Goal: Information Seeking & Learning: Compare options

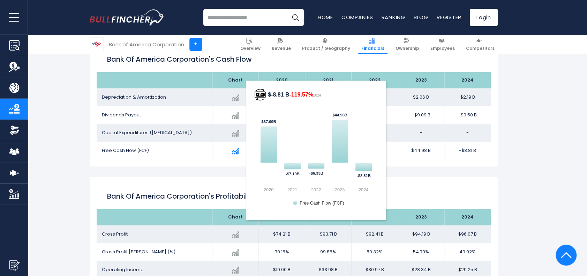
scroll to position [1143, 0]
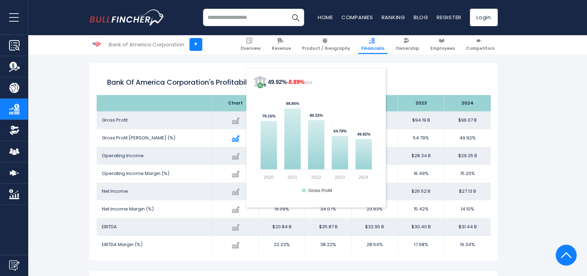
click at [230, 138] on div "Created with Highcharts 12.1.2 49.92% -8.89% 2024 79.15% ​ 79.15% 99.85% ​ 99.8…" at bounding box center [236, 138] width 36 height 13
click at [236, 140] on img at bounding box center [236, 139] width 8 height 8
click at [325, 190] on text "Gross Profit" at bounding box center [320, 190] width 24 height 5
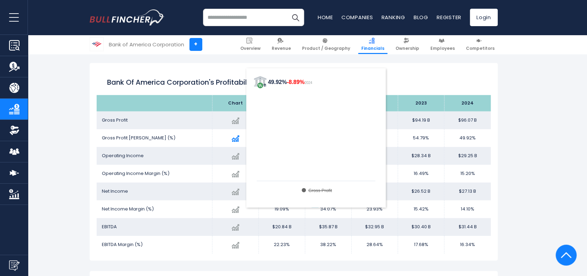
click at [325, 190] on text "Gross Profit" at bounding box center [320, 190] width 24 height 5
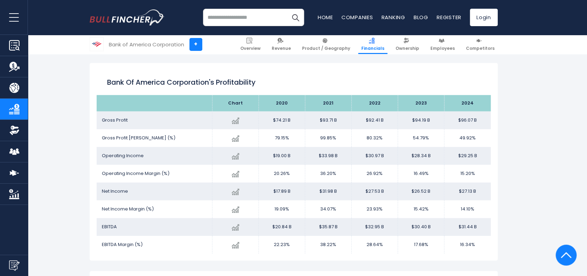
click at [121, 209] on span "Net Income Margin (%)" at bounding box center [128, 209] width 52 height 7
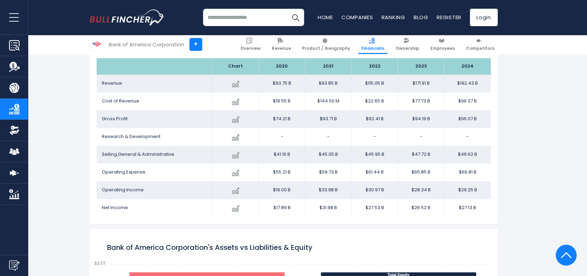
scroll to position [259, 0]
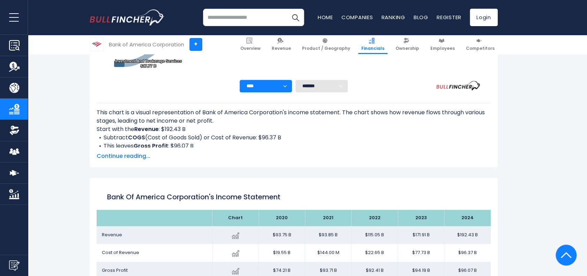
click at [335, 88] on select "******* ** ** ** **" at bounding box center [322, 86] width 52 height 13
click at [296, 80] on select "******* ** ** ** **" at bounding box center [322, 86] width 52 height 13
click at [315, 145] on li "This leaves Gross Profit : $96.07 B" at bounding box center [294, 146] width 394 height 8
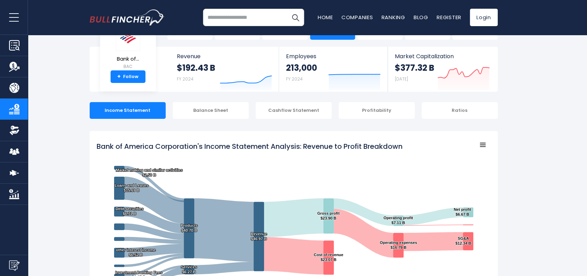
scroll to position [120, 0]
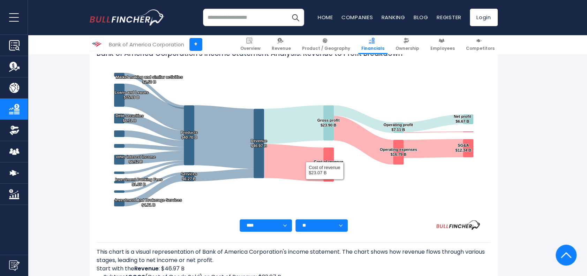
click at [334, 226] on select "******* ** ** ** **" at bounding box center [322, 225] width 52 height 13
select select "**"
click at [296, 219] on select "******* ** ** ** **" at bounding box center [322, 225] width 52 height 13
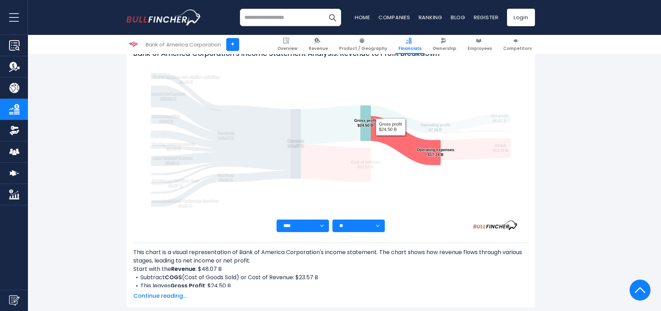
scroll to position [0, 0]
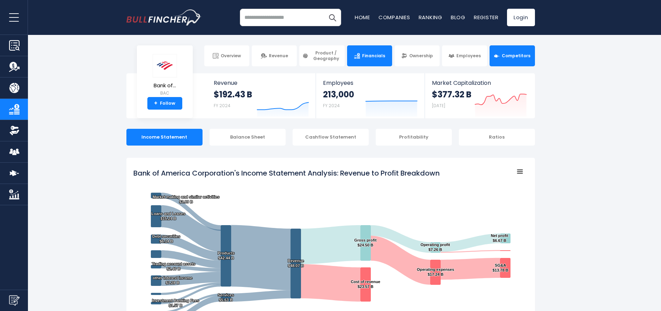
click at [512, 62] on link "Competitors" at bounding box center [511, 55] width 45 height 21
click at [521, 61] on link "Competitors" at bounding box center [511, 55] width 45 height 21
click at [516, 60] on link "Competitors" at bounding box center [511, 55] width 45 height 21
click at [519, 48] on link "Competitors" at bounding box center [511, 55] width 45 height 21
click at [516, 66] on link "Competitors" at bounding box center [511, 55] width 45 height 21
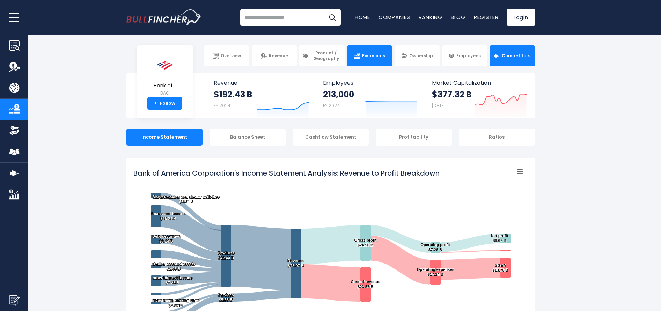
click at [519, 58] on span "Competitors" at bounding box center [515, 56] width 29 height 6
click at [505, 51] on link "Competitors" at bounding box center [511, 55] width 45 height 21
click at [521, 58] on span "Competitors" at bounding box center [515, 56] width 29 height 6
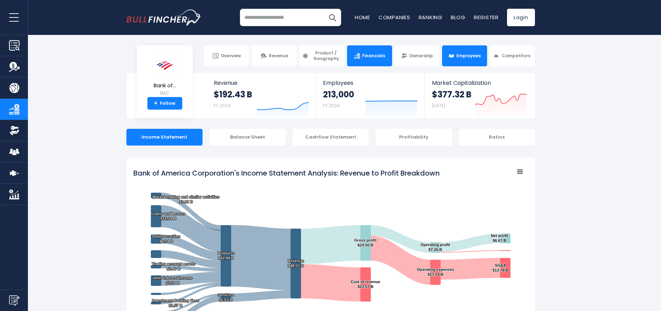
click at [465, 57] on span "Employees" at bounding box center [468, 56] width 24 height 6
click at [396, 57] on link "Ownership" at bounding box center [416, 55] width 45 height 21
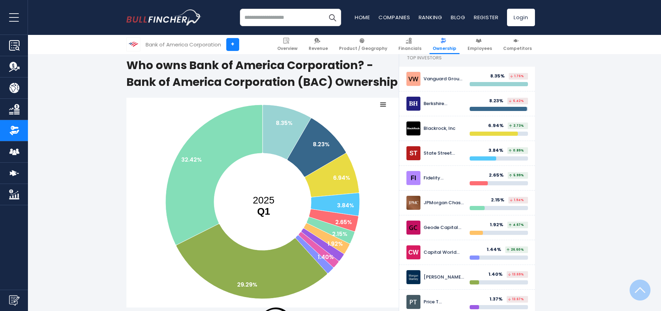
scroll to position [157, 0]
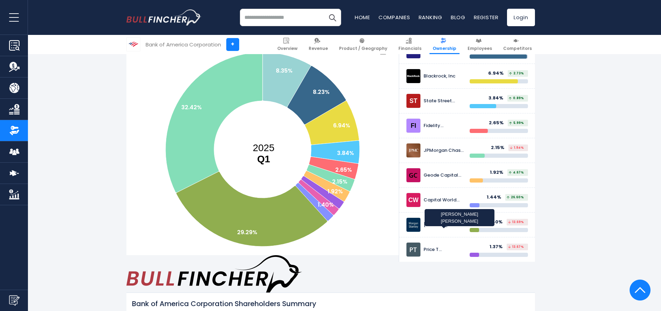
click at [446, 223] on div "Morgan Stanley" at bounding box center [443, 225] width 41 height 6
click at [415, 155] on img at bounding box center [413, 150] width 14 height 14
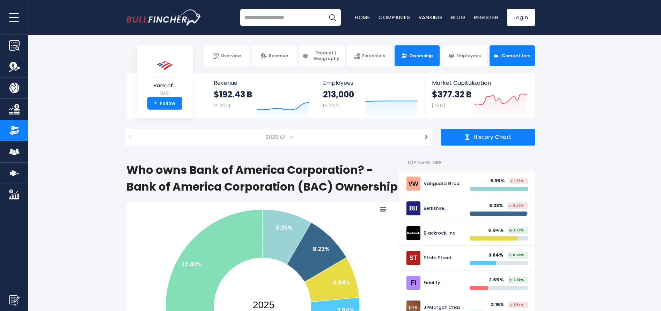
click at [516, 65] on link "Competitors" at bounding box center [511, 55] width 45 height 21
click at [514, 60] on link "Competitors" at bounding box center [511, 55] width 45 height 21
click at [528, 54] on span "Competitors" at bounding box center [515, 56] width 29 height 6
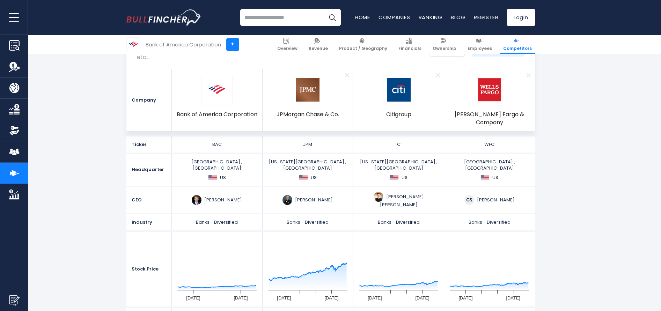
scroll to position [105, 0]
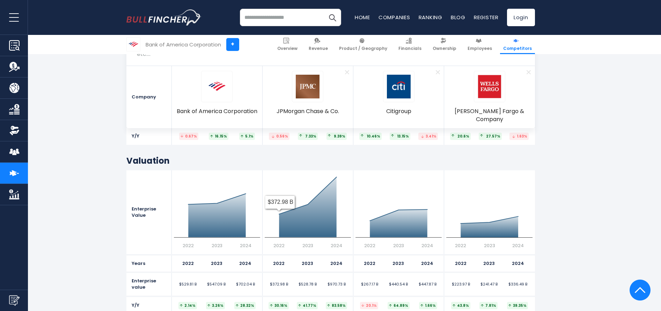
scroll to position [3308, 0]
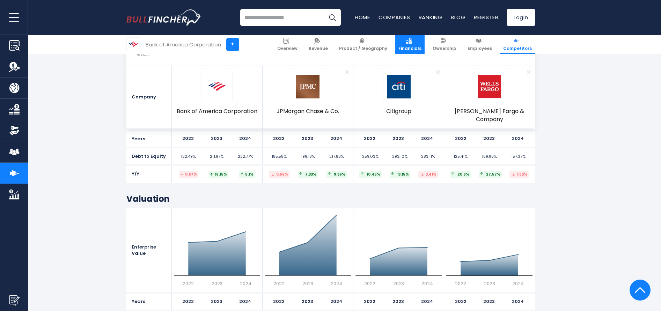
click at [411, 40] on img at bounding box center [408, 41] width 6 height 6
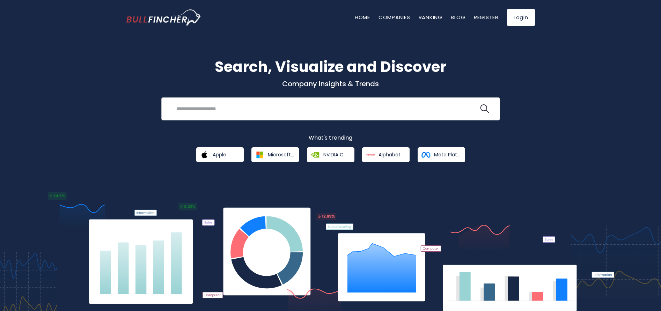
click at [253, 106] on input "search" at bounding box center [325, 108] width 306 height 13
click at [480, 104] on button at bounding box center [484, 108] width 9 height 9
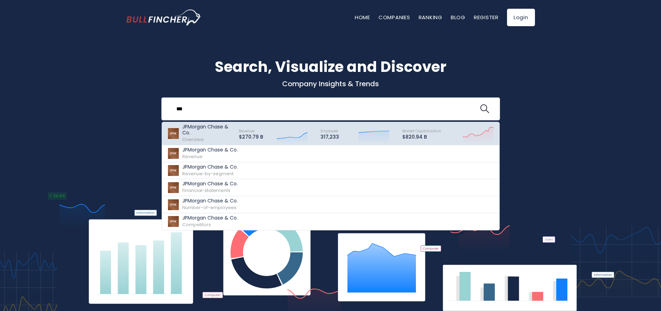
type input "**"
click at [215, 138] on div "JPMorgan Chase & Co. Overview" at bounding box center [207, 133] width 50 height 19
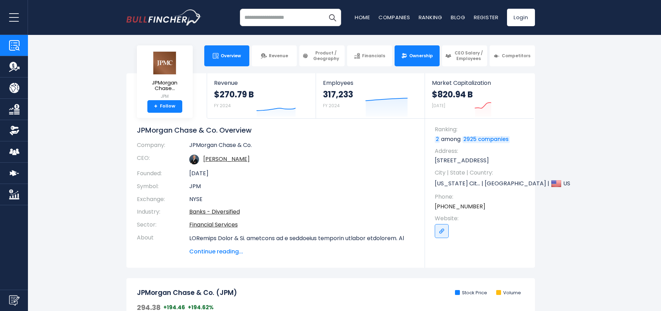
click at [411, 59] on link "Ownership" at bounding box center [416, 55] width 45 height 21
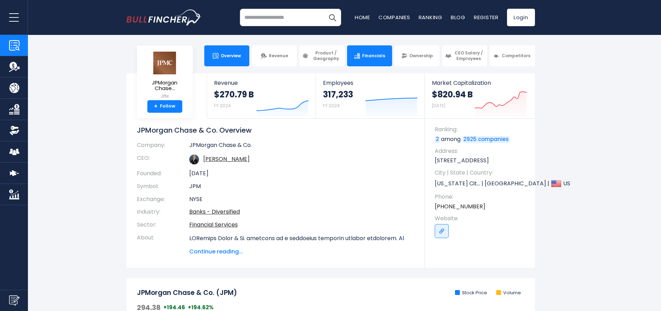
click at [357, 54] on img at bounding box center [357, 56] width 6 height 6
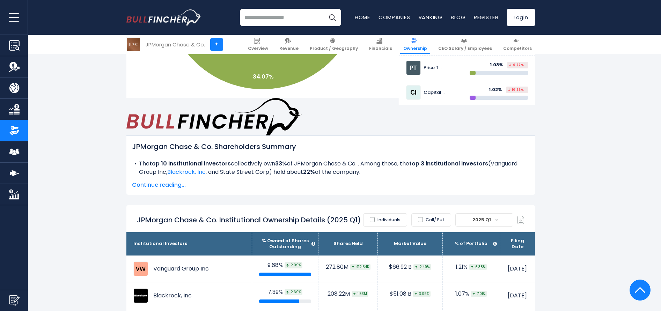
scroll to position [105, 0]
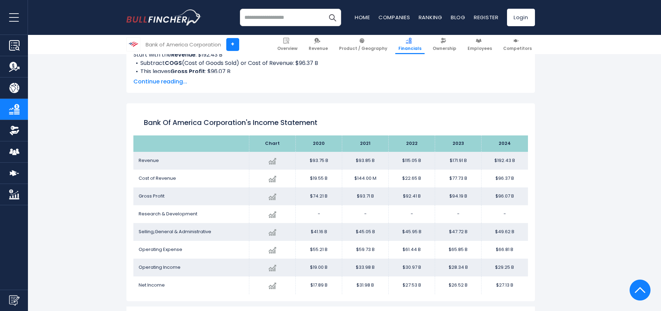
scroll to position [18, 0]
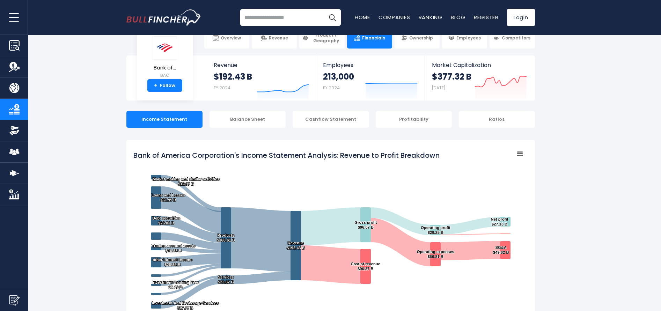
click at [521, 152] on icon "Bank of America Corporation's Income Statement Analysis: Revenue to Profit Brea…" at bounding box center [519, 153] width 5 height 3
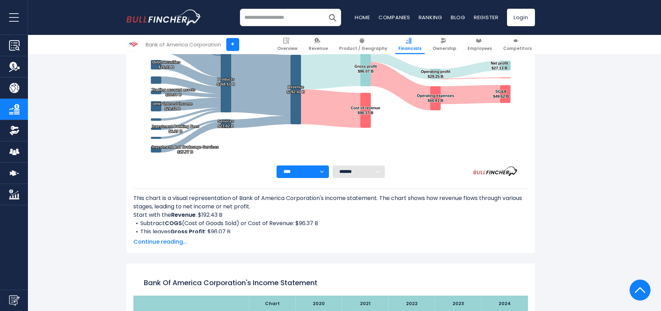
scroll to position [0, 0]
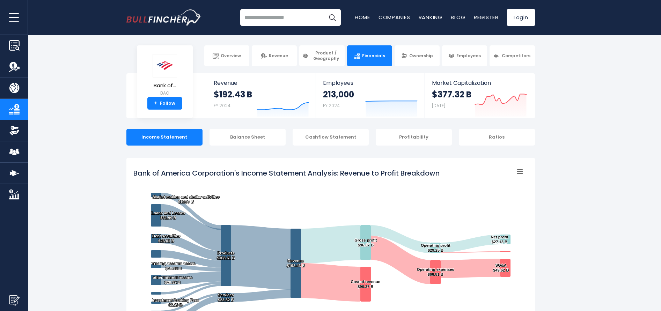
click at [520, 167] on rect "Bank of America Corporation's Income Statement Analysis: Revenue to Profit Brea…" at bounding box center [519, 172] width 10 height 10
click at [0, 0] on div "View in full screen Print chart Download PNG image Download JPEG image Download…" at bounding box center [0, 0] width 0 height 0
click at [520, 167] on rect "Bank of America Corporation's Income Statement Analysis: Revenue to Profit Brea…" at bounding box center [519, 172] width 10 height 10
click at [0, 0] on div "View in full screen Print chart Download PNG image Download JPEG image Download…" at bounding box center [0, 0] width 0 height 0
click at [519, 171] on icon "Bank of America Corporation's Income Statement Analysis: Revenue to Profit Brea…" at bounding box center [519, 171] width 5 height 3
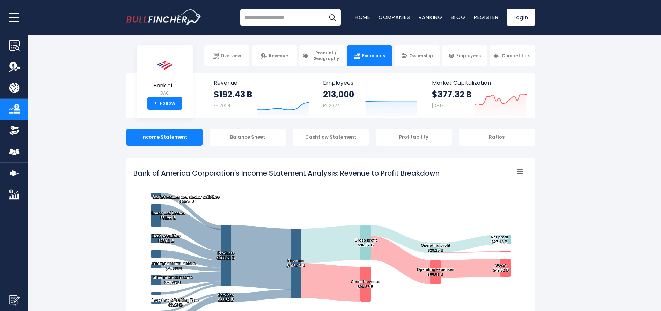
click at [0, 0] on div "View in full screen Print chart Download PNG image Download JPEG image Download…" at bounding box center [0, 0] width 0 height 0
click at [519, 171] on icon "Bank of America Corporation's Income Statement Analysis: Revenue to Profit Brea…" at bounding box center [519, 171] width 5 height 3
click at [0, 0] on div "View in full screen Print chart Download PNG image Download JPEG image Download…" at bounding box center [0, 0] width 0 height 0
click at [519, 171] on icon "Bank of America Corporation's Income Statement Analysis: Revenue to Profit Brea…" at bounding box center [519, 171] width 5 height 3
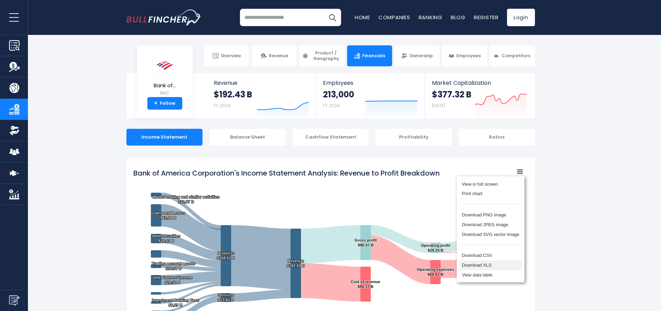
click at [486, 270] on li "Download XLS" at bounding box center [490, 265] width 62 height 10
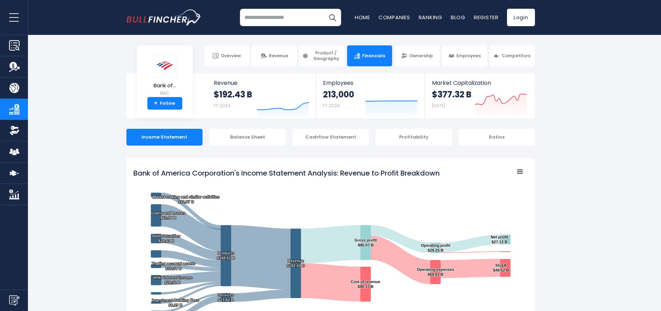
click at [646, 105] on section "Bank of... BAC + Follow Revenue $192.43 B FY 2024 Created with Highcharts 12.1.…" at bounding box center [330, 95] width 661 height 45
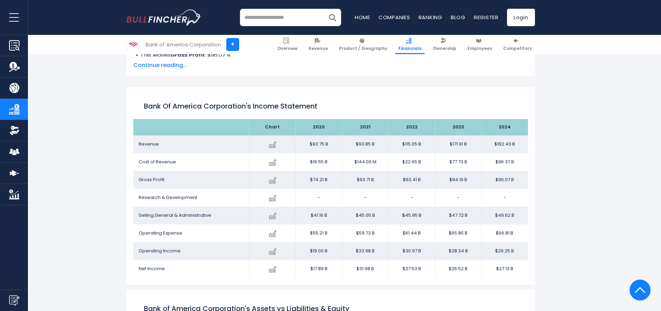
scroll to position [366, 0]
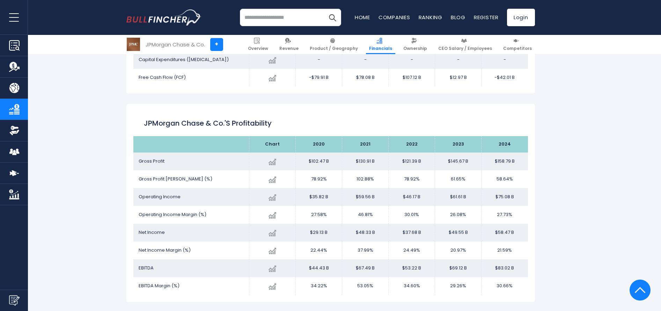
scroll to position [1111, 0]
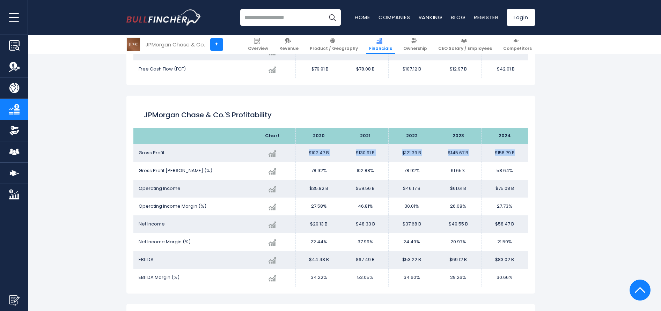
drag, startPoint x: 308, startPoint y: 153, endPoint x: 516, endPoint y: 153, distance: 207.6
click at [516, 153] on tr "Gross Profit Created with Highcharts 12.1.2 $158.79 B + 9.00% 2024 $102.47B ​ $…" at bounding box center [330, 153] width 394 height 18
copy tr "$102.47 B $130.91 B $121.39 B $145.67 B $158.79 B"
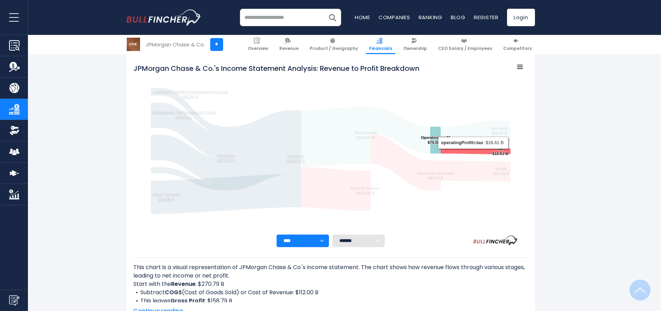
scroll to position [209, 0]
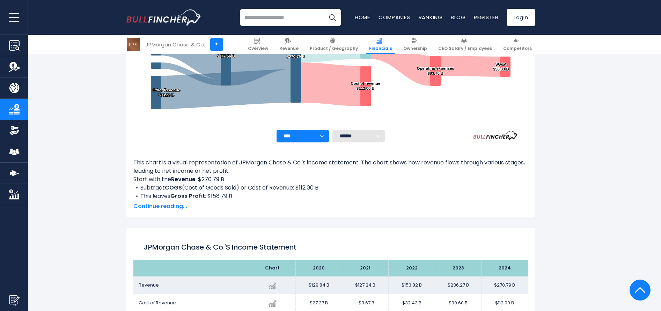
click at [372, 135] on select "******* ** ** ** **" at bounding box center [358, 136] width 52 height 13
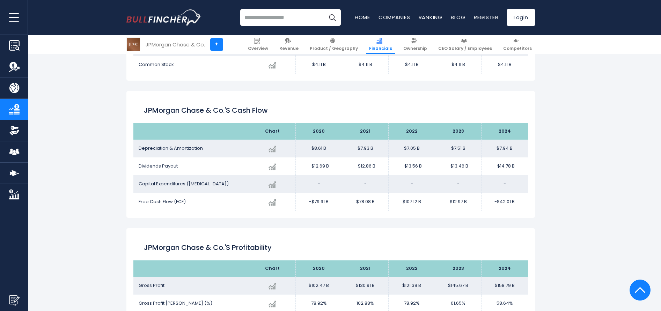
scroll to position [994, 0]
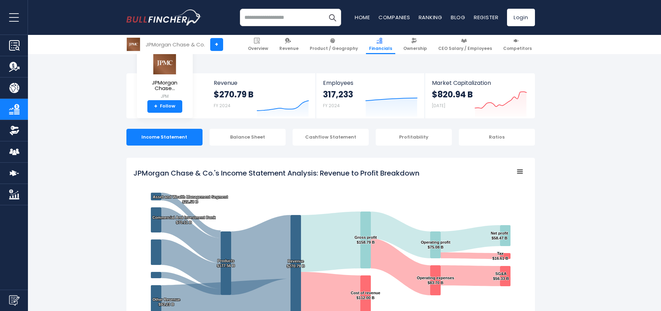
scroll to position [378, 0]
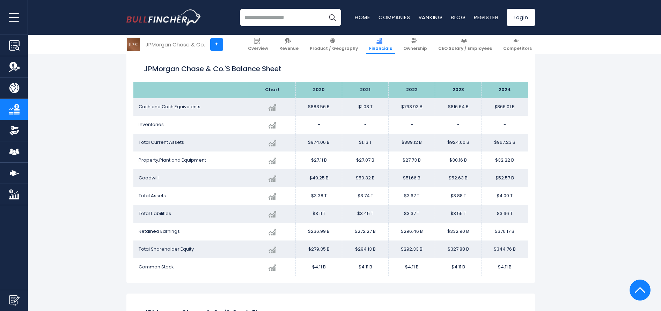
scroll to position [1126, 0]
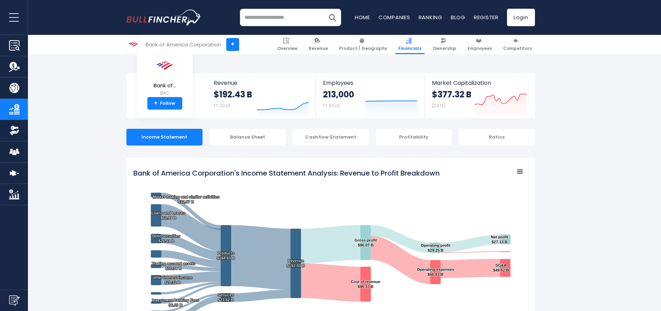
scroll to position [1126, 0]
